Goal: Communication & Community: Answer question/provide support

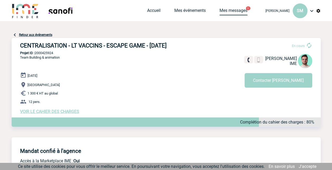
click at [237, 10] on link "Mes messages" at bounding box center [233, 11] width 28 height 7
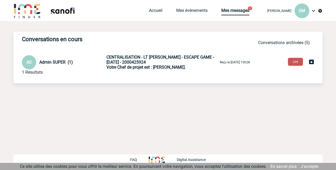
click at [292, 64] on button "Lire" at bounding box center [295, 62] width 15 height 8
